Goal: Information Seeking & Learning: Check status

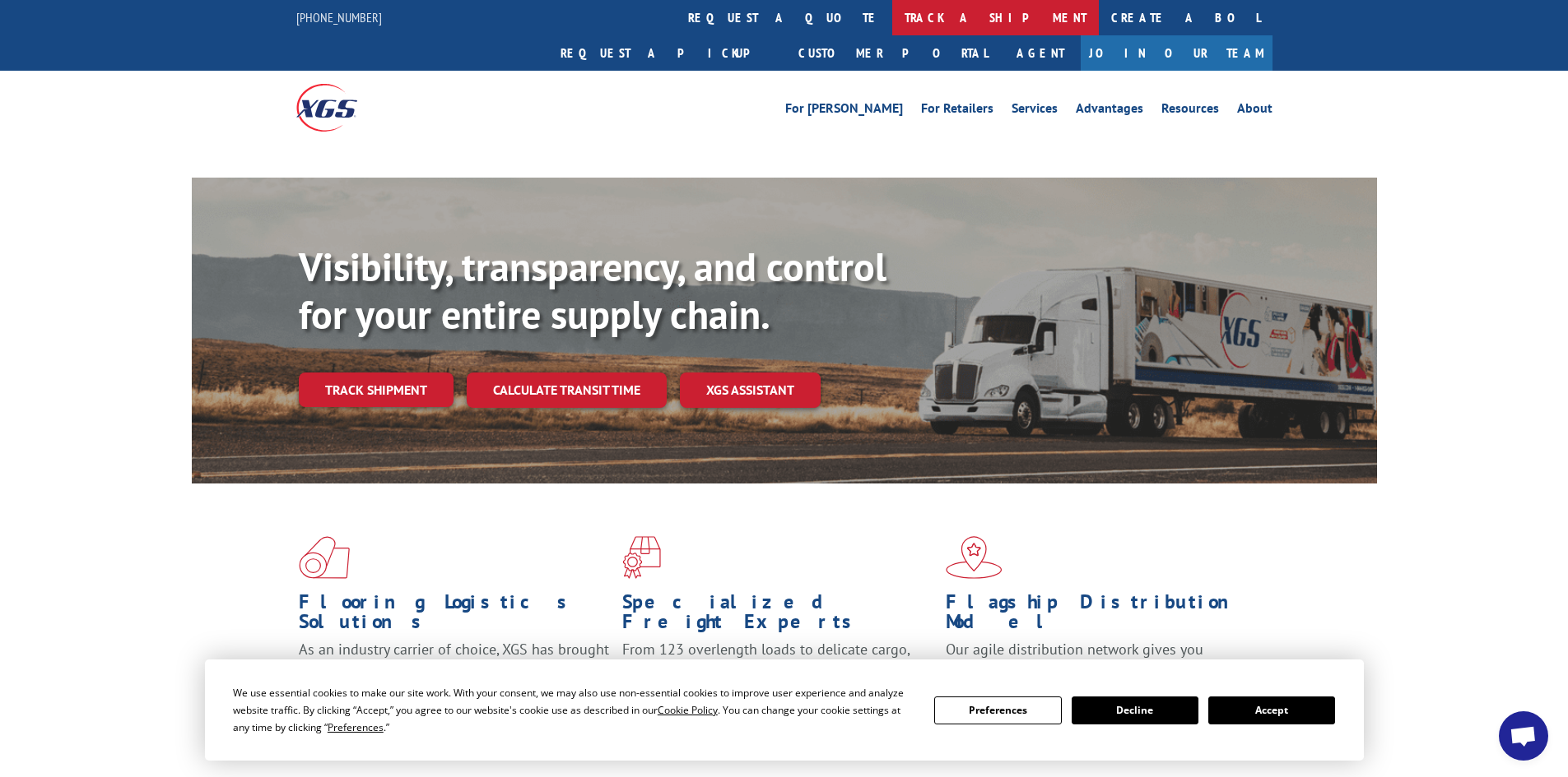
click at [892, 15] on link "track a shipment" at bounding box center [996, 17] width 207 height 36
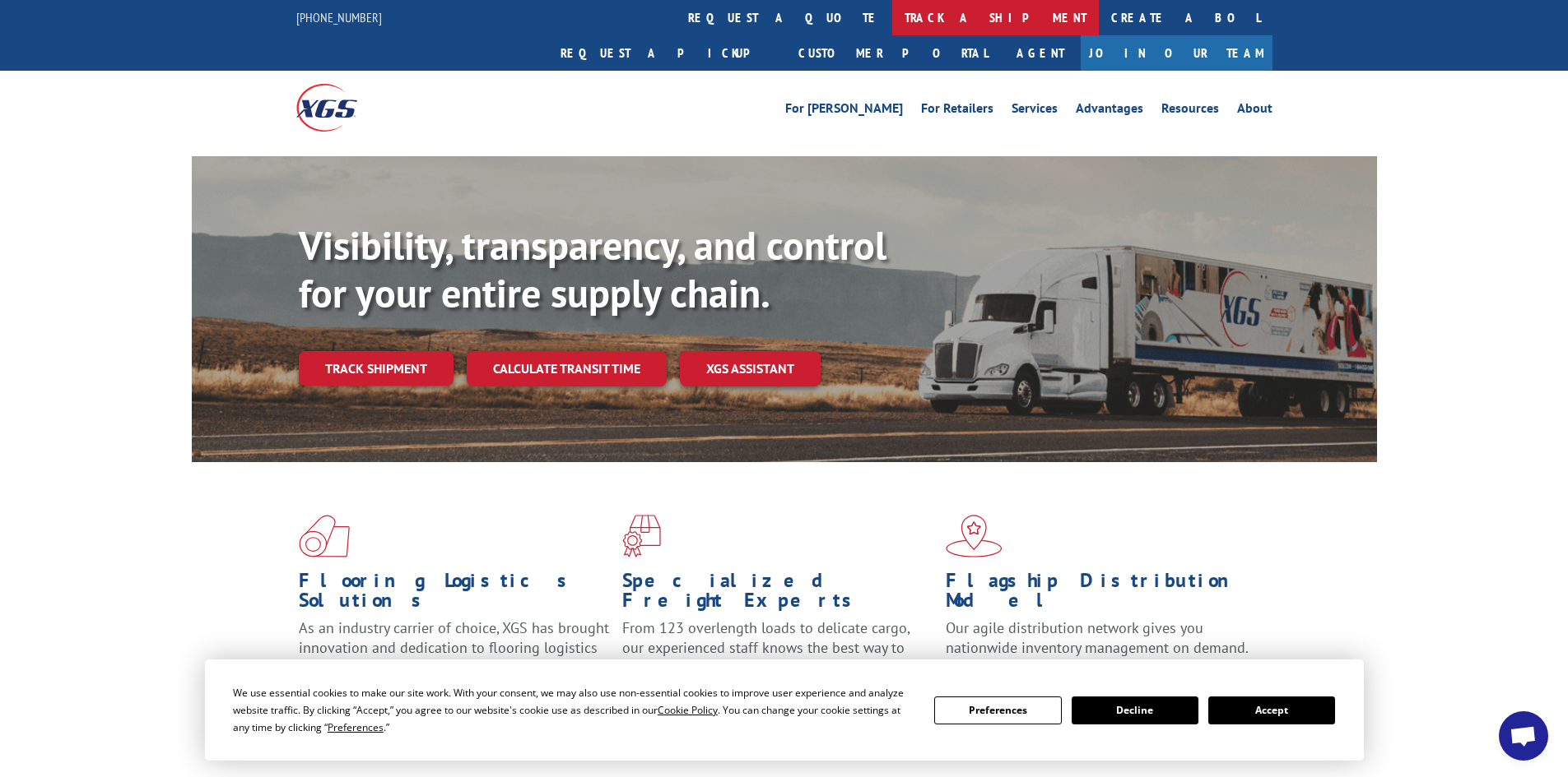
click at [892, 19] on link "track a shipment" at bounding box center [996, 17] width 207 height 36
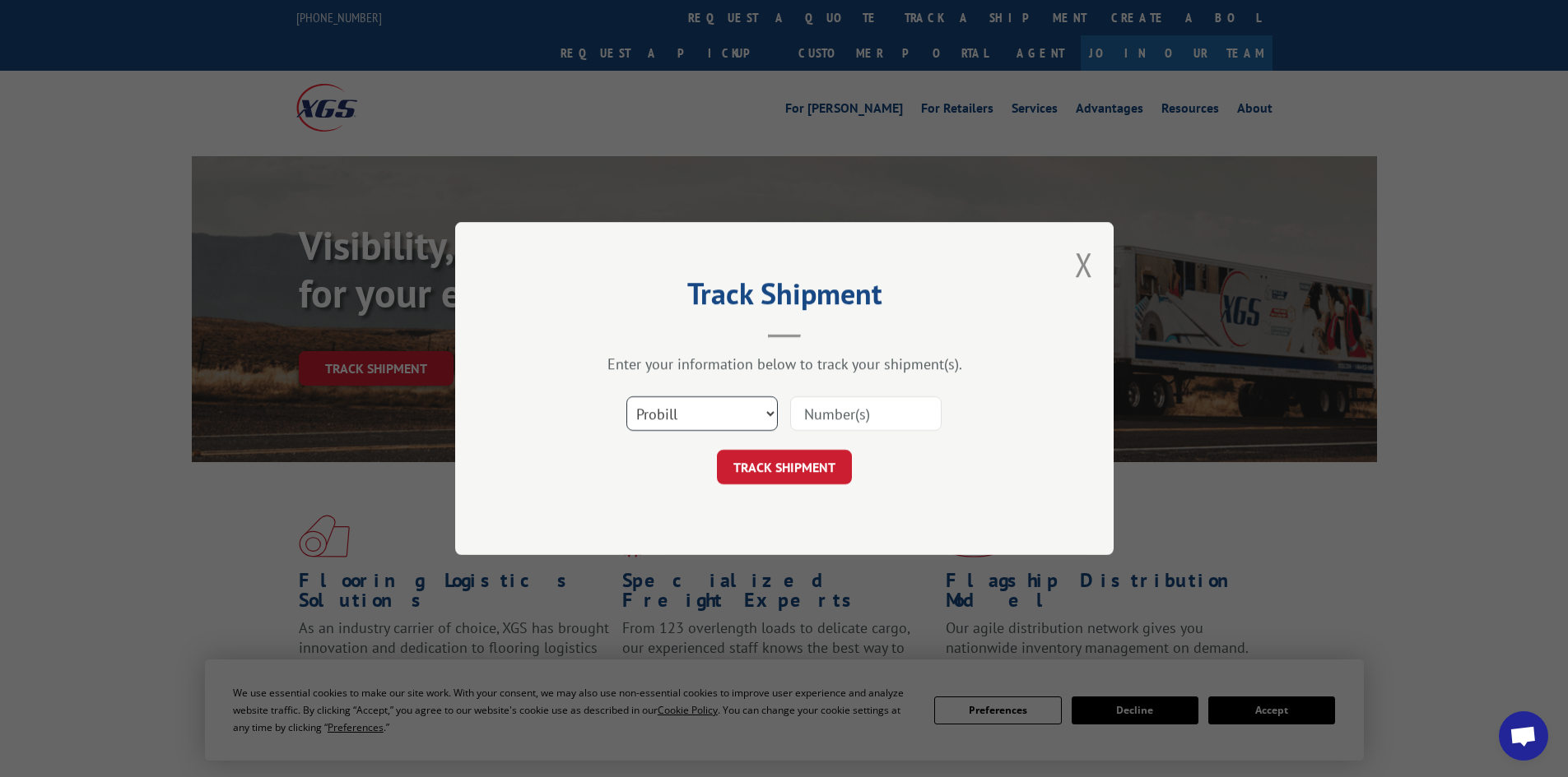
click at [704, 420] on select "Select category... Probill BOL PO" at bounding box center [702, 414] width 151 height 35
select select "po"
click at [626, 396] on select "Select category... Probill BOL PO" at bounding box center [702, 414] width 151 height 35
click at [867, 418] on input at bounding box center [866, 414] width 151 height 35
paste input "09516496"
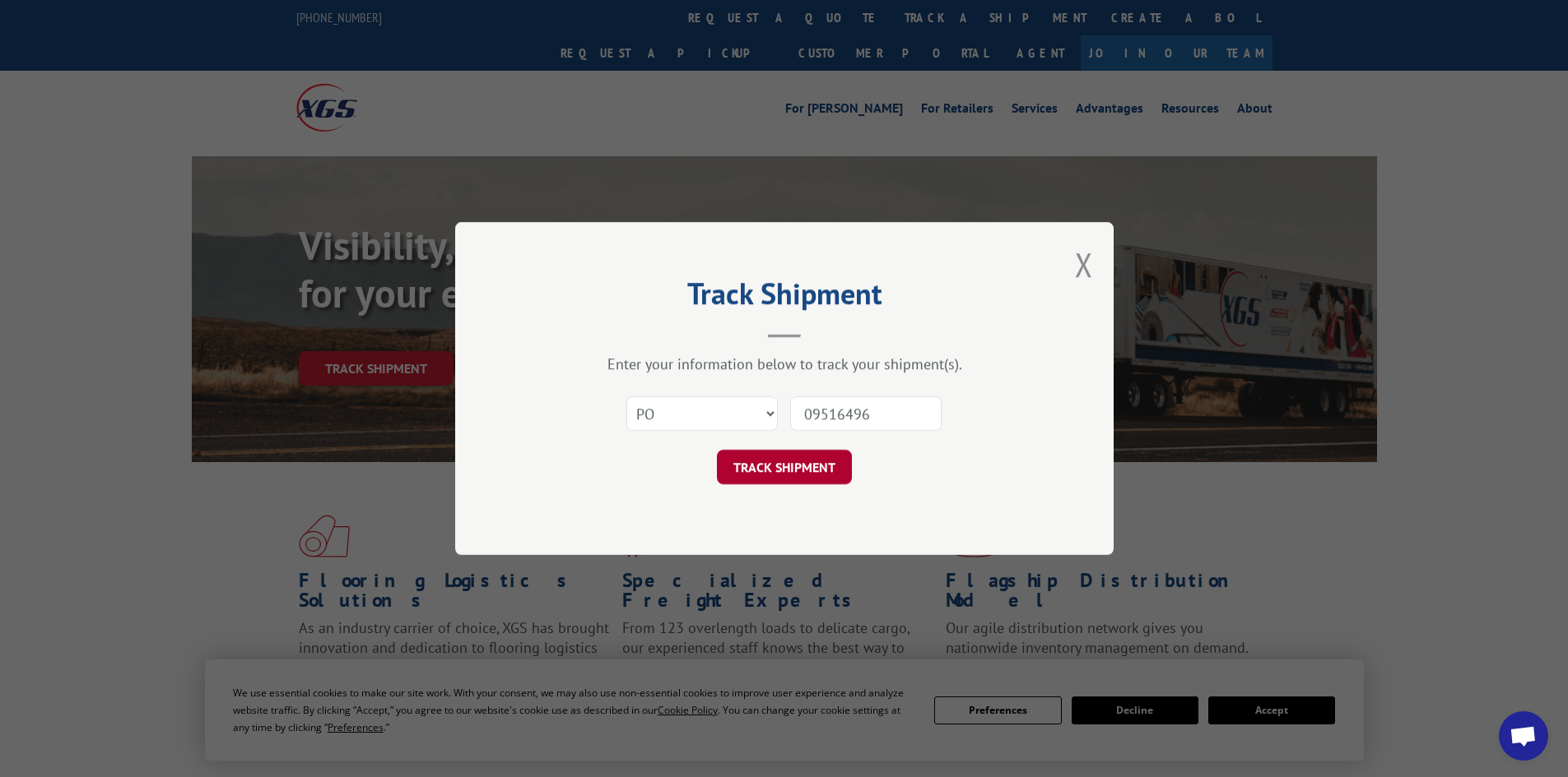
type input "09516496"
click at [813, 472] on button "TRACK SHIPMENT" at bounding box center [784, 468] width 135 height 35
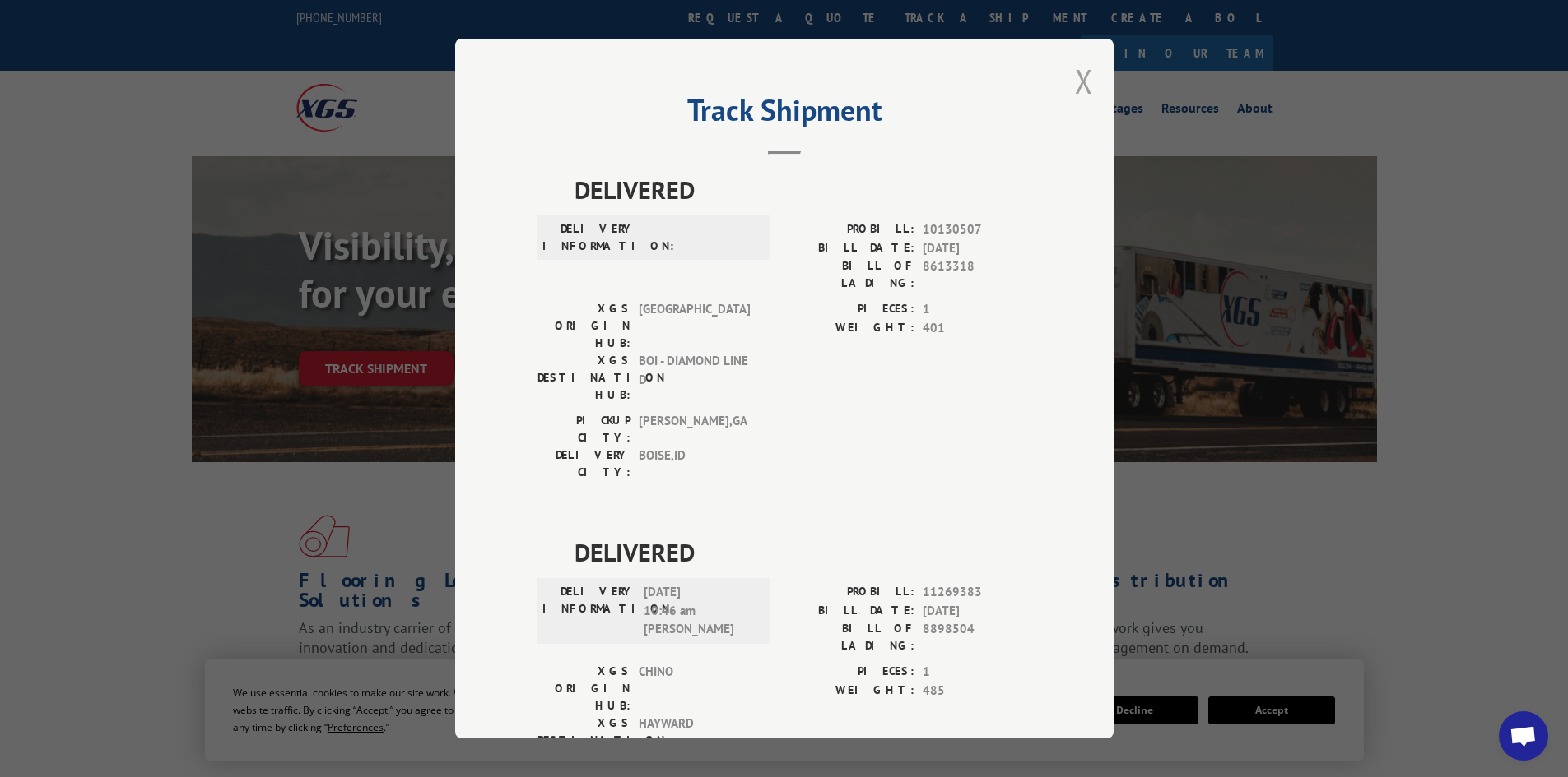
click at [1075, 81] on button "Close modal" at bounding box center [1084, 81] width 18 height 43
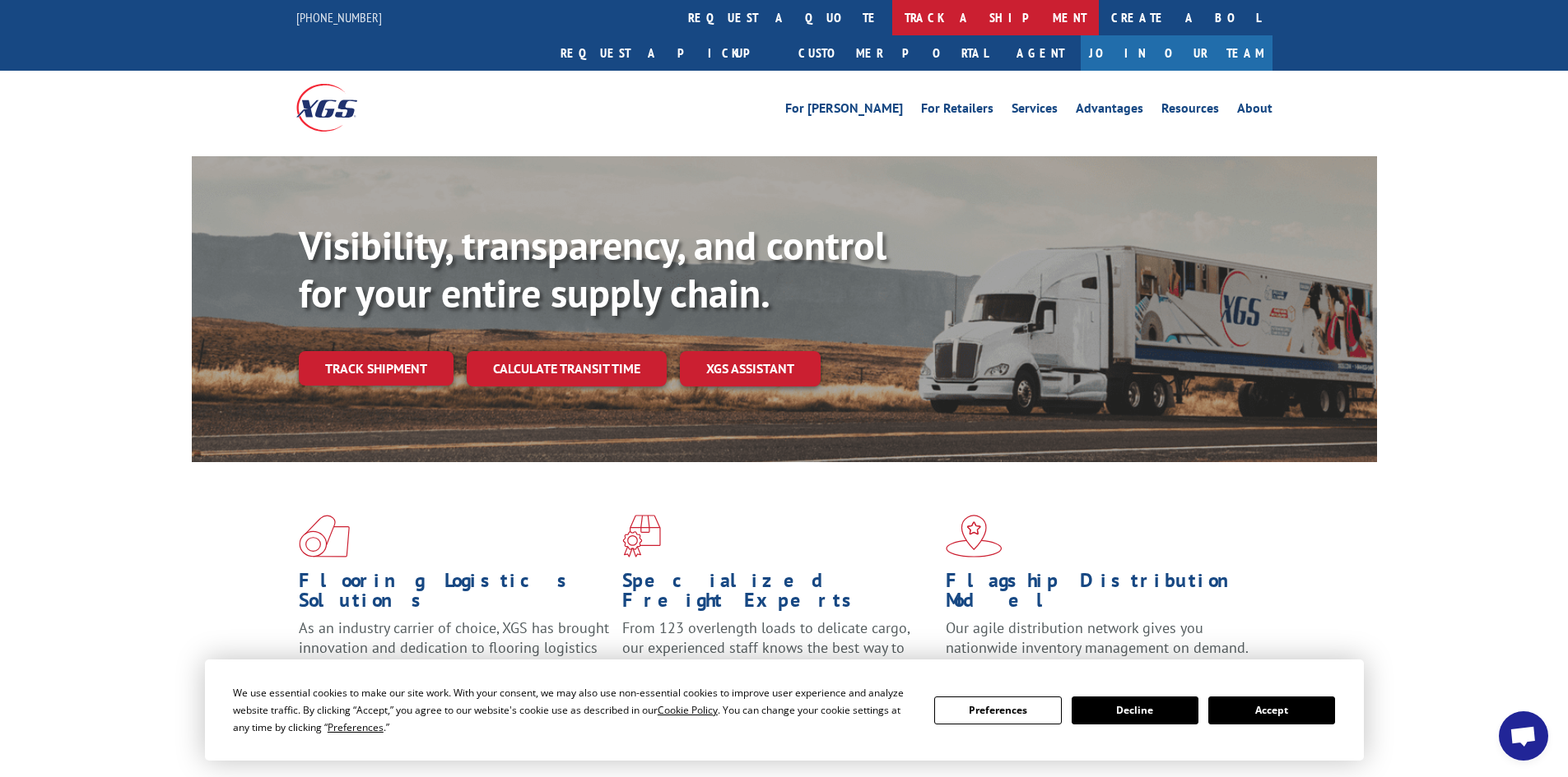
click at [892, 28] on link "track a shipment" at bounding box center [996, 17] width 207 height 36
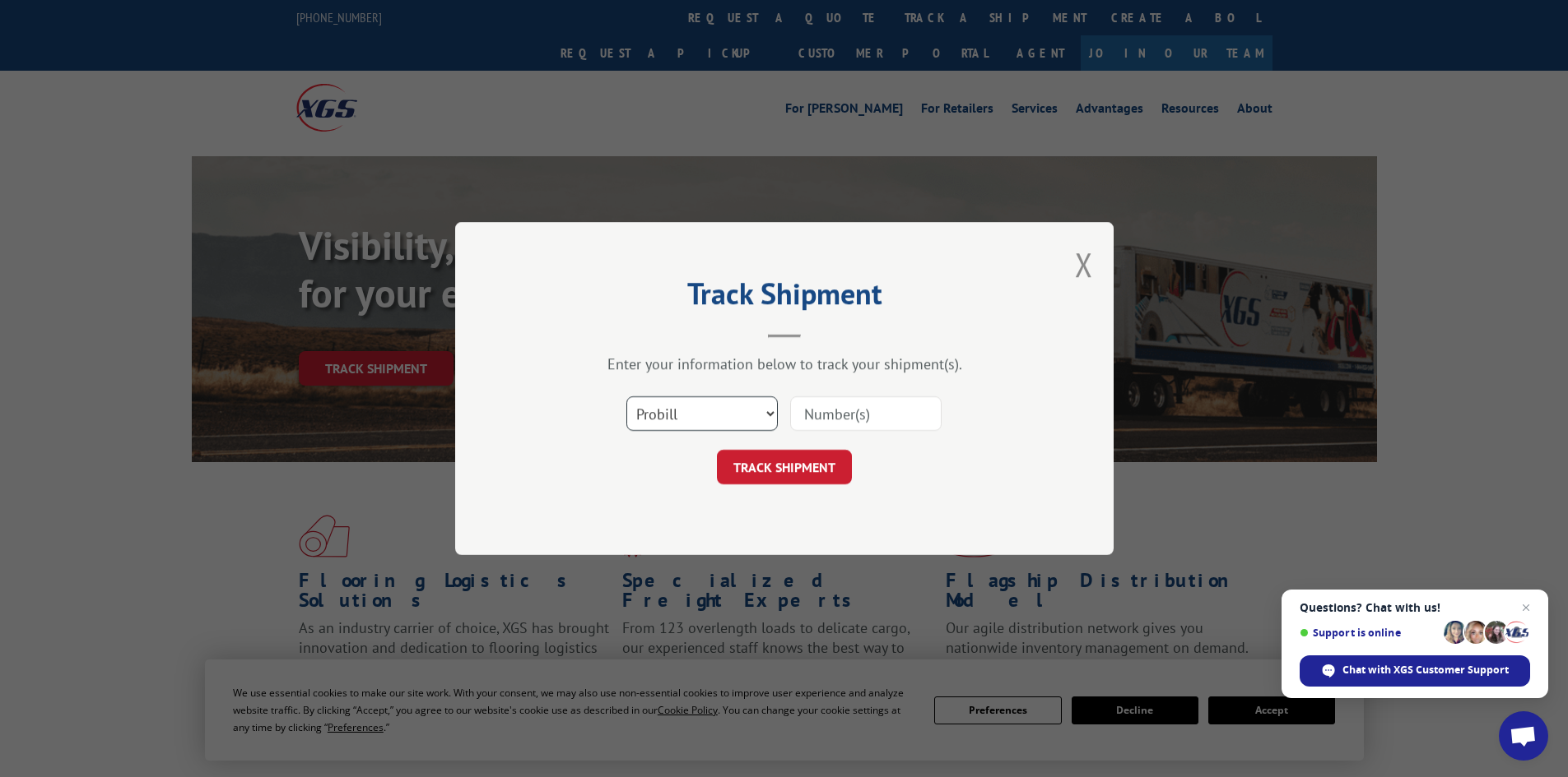
click at [708, 411] on select "Select category... Probill BOL PO" at bounding box center [702, 414] width 151 height 35
select select "bol"
click at [626, 396] on select "Select category... Probill BOL PO" at bounding box center [702, 414] width 151 height 35
click at [902, 404] on input at bounding box center [866, 414] width 151 height 35
paste input "17468374"
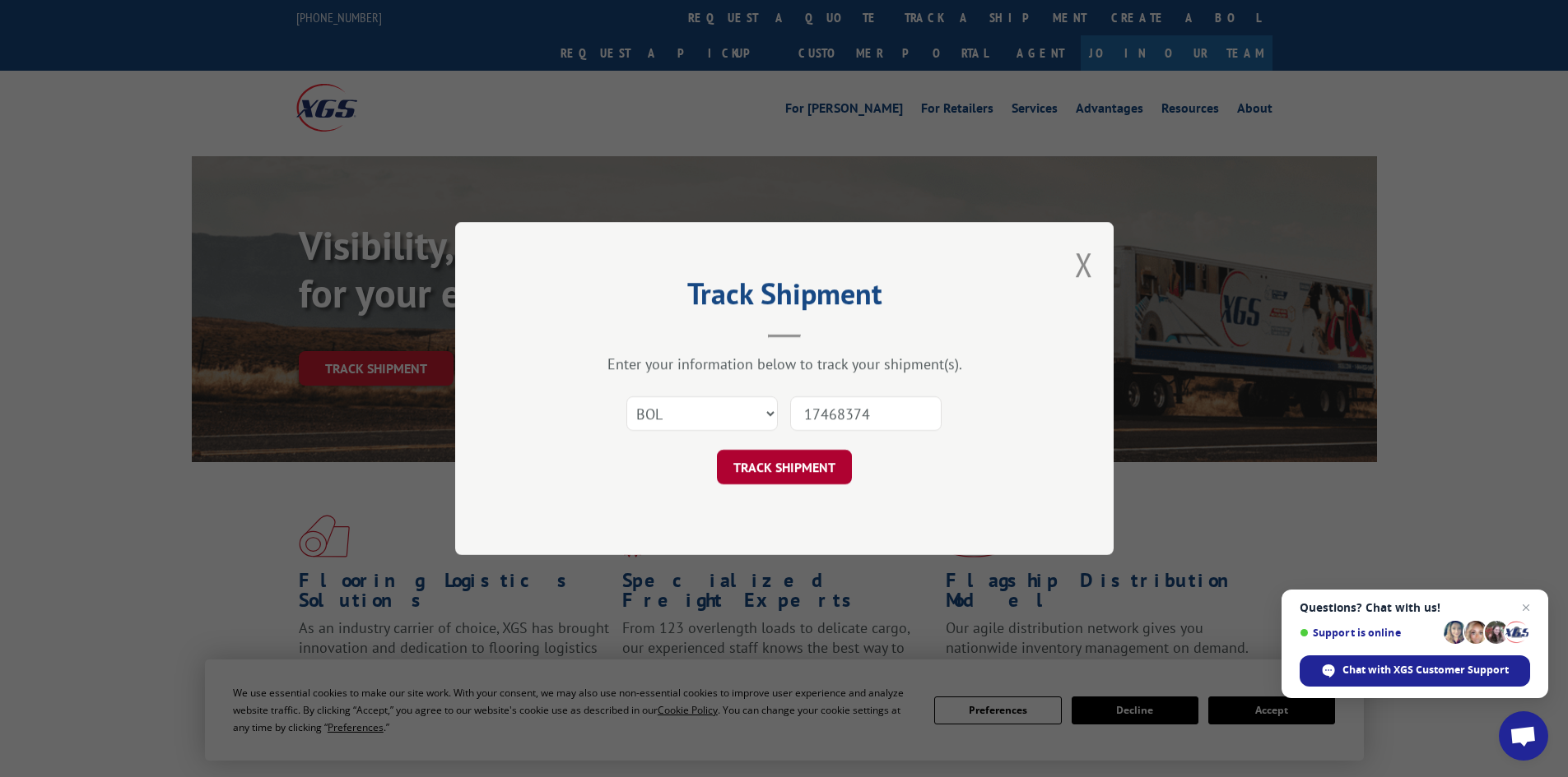
type input "17468374"
click at [809, 460] on button "TRACK SHIPMENT" at bounding box center [784, 468] width 135 height 35
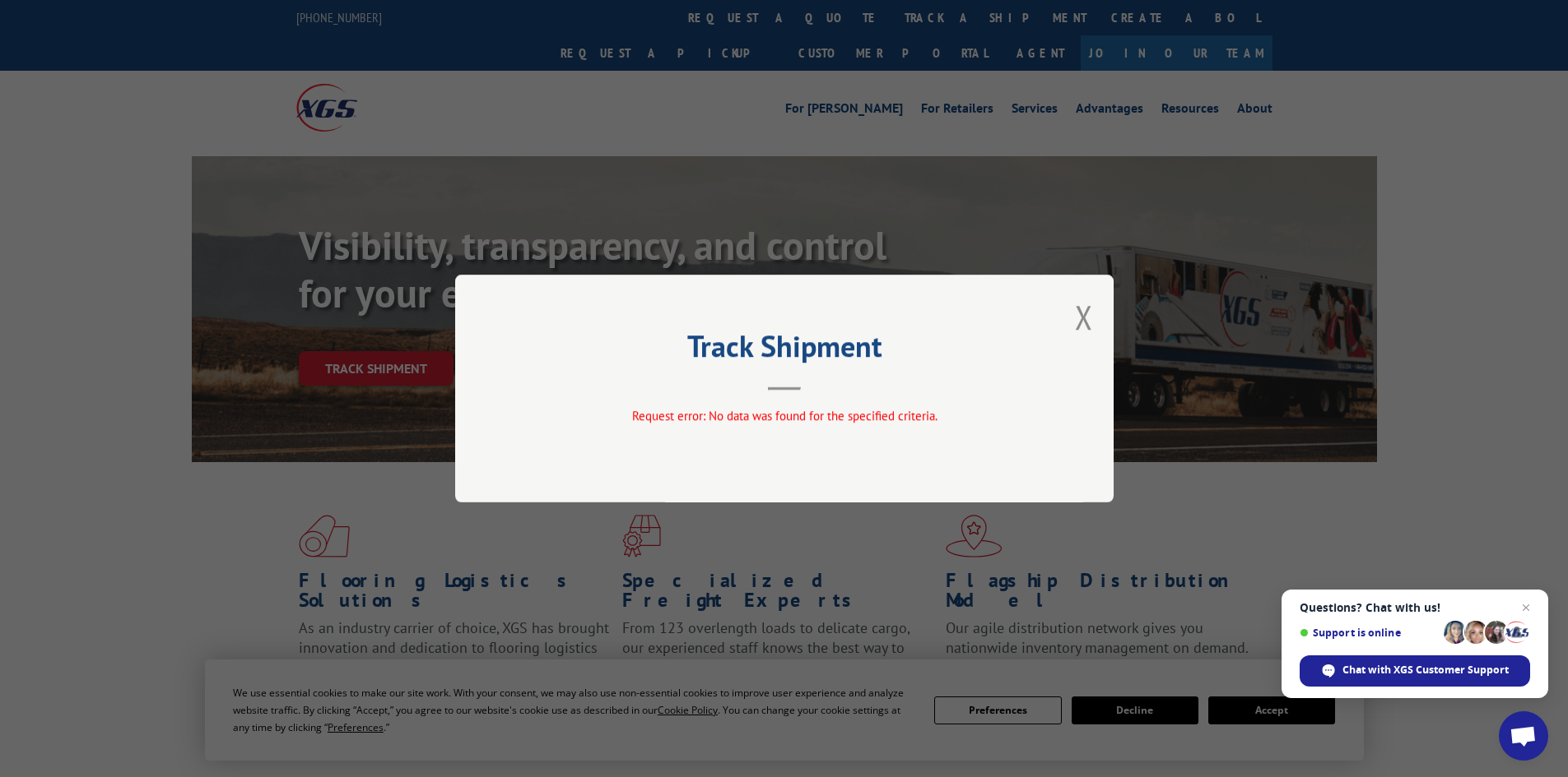
click at [1088, 326] on button "Close modal" at bounding box center [1084, 317] width 18 height 43
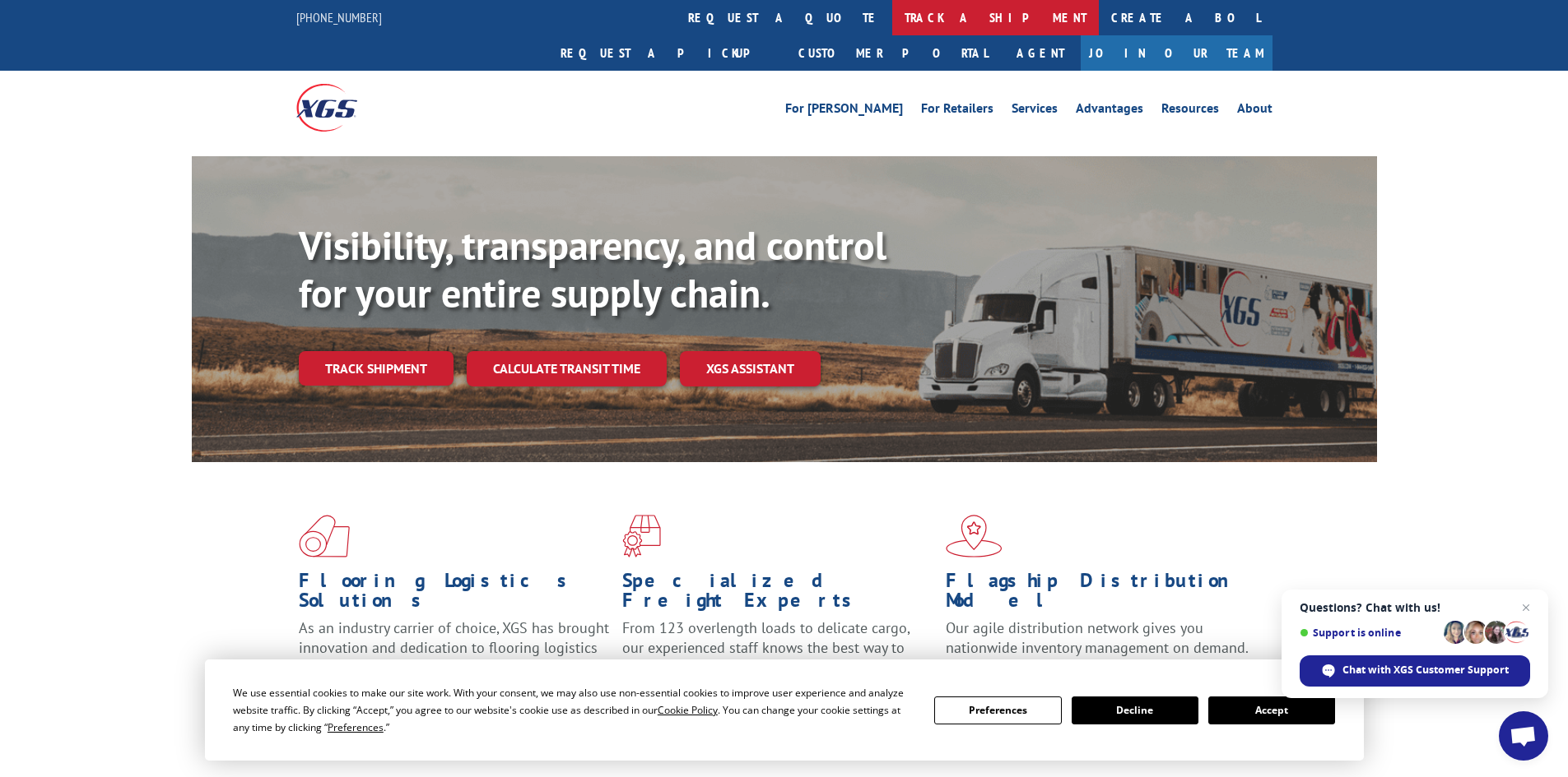
click at [892, 20] on link "track a shipment" at bounding box center [996, 17] width 207 height 36
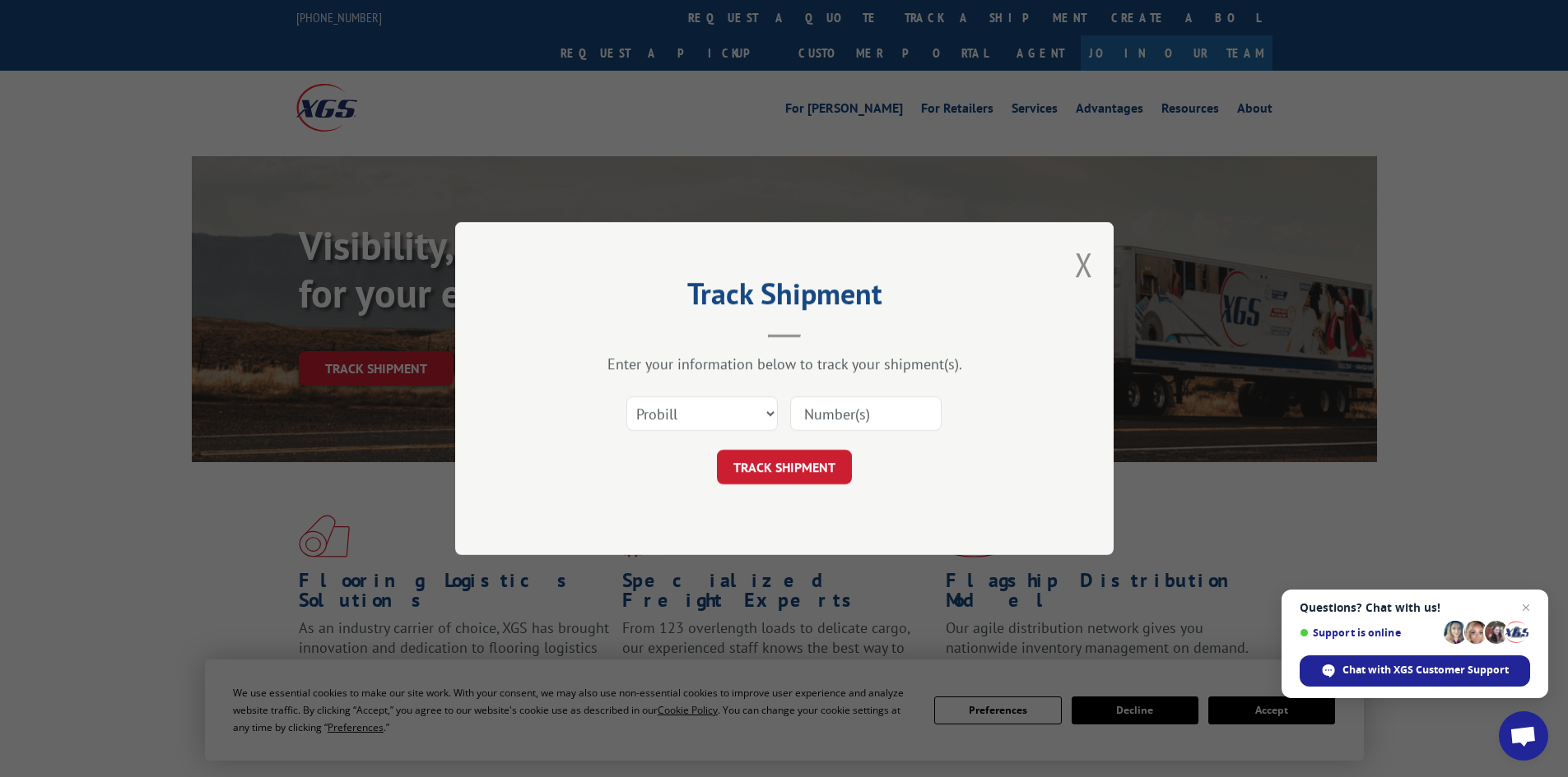
click at [883, 406] on input at bounding box center [866, 414] width 151 height 35
paste input "17468374"
type input "17468374"
click at [770, 456] on button "TRACK SHIPMENT" at bounding box center [784, 468] width 135 height 35
